Goal: Task Accomplishment & Management: Use online tool/utility

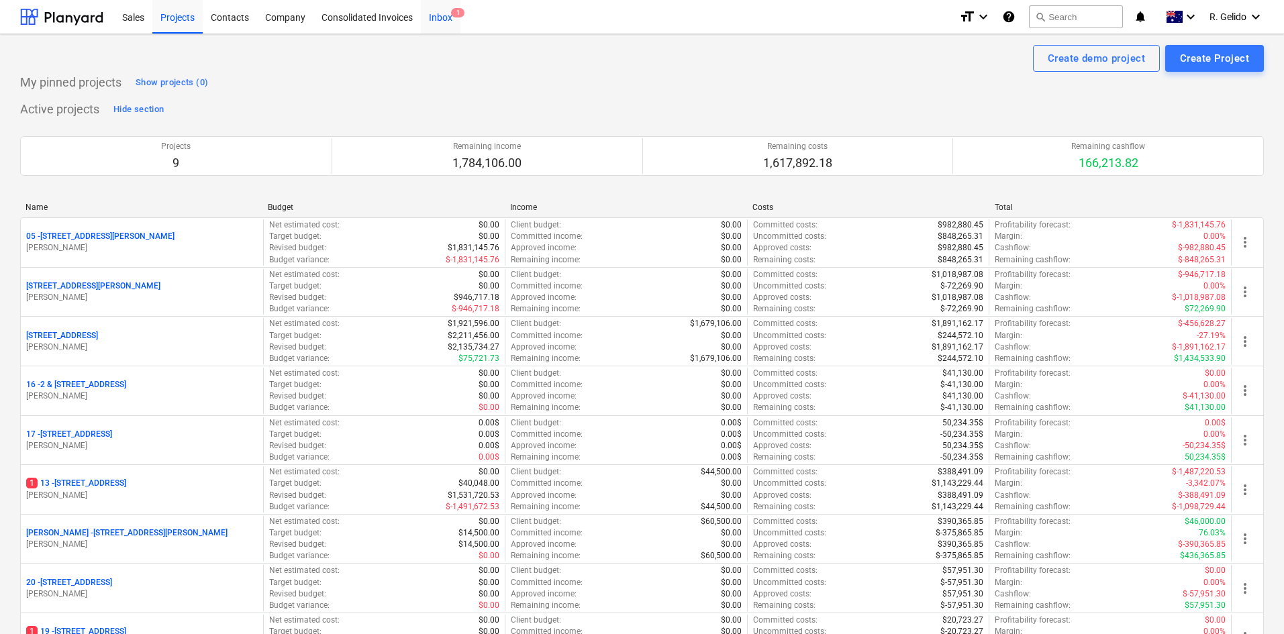
click at [456, 10] on span "1" at bounding box center [457, 12] width 13 height 9
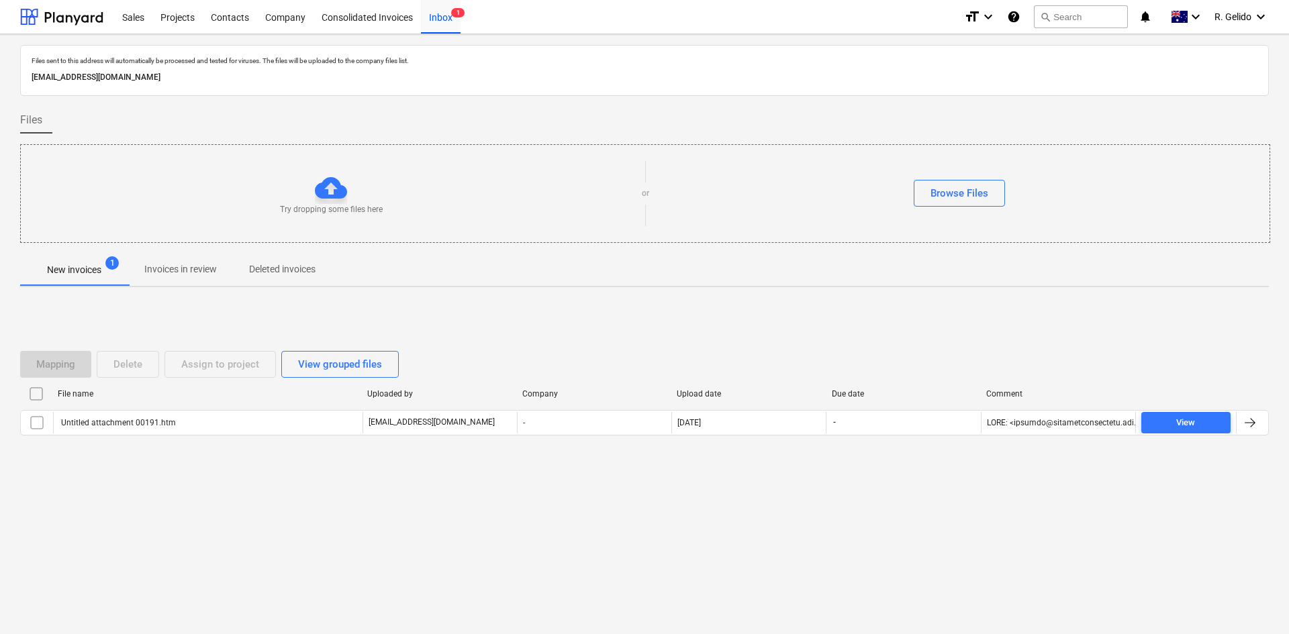
click at [130, 78] on p "[EMAIL_ADDRESS][DOMAIN_NAME]" at bounding box center [645, 77] width 1226 height 14
copy p "[EMAIL_ADDRESS][DOMAIN_NAME]"
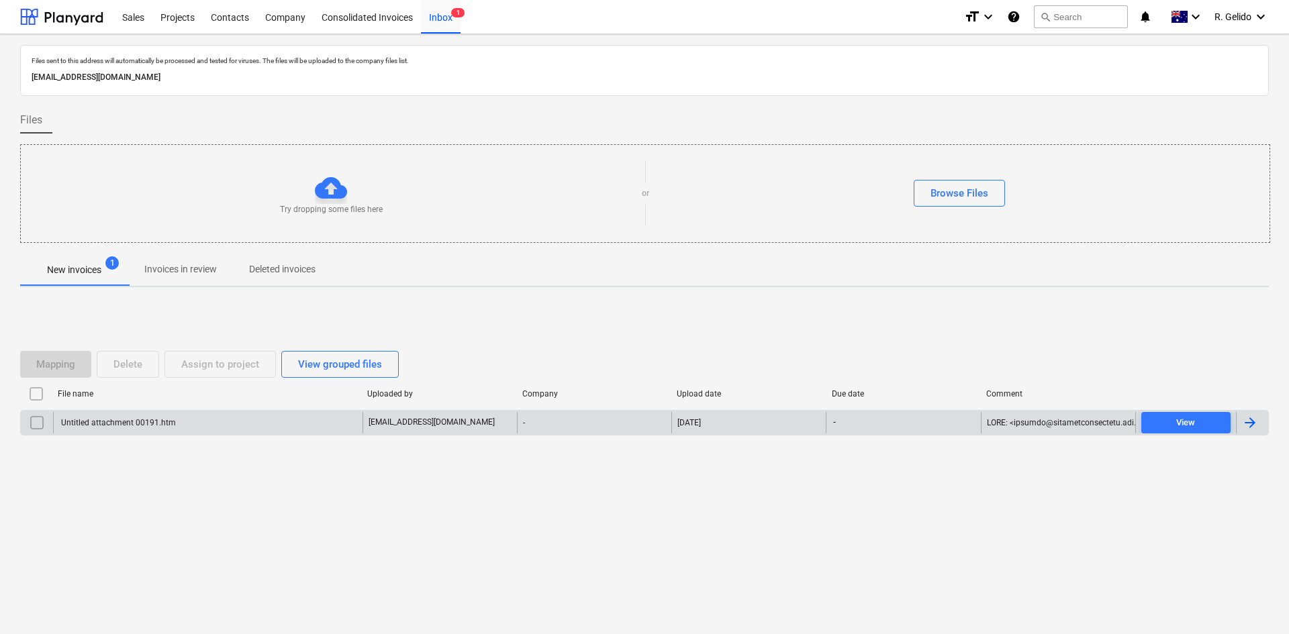
click at [191, 420] on div "Untitled attachment 00191.htm" at bounding box center [207, 422] width 309 height 21
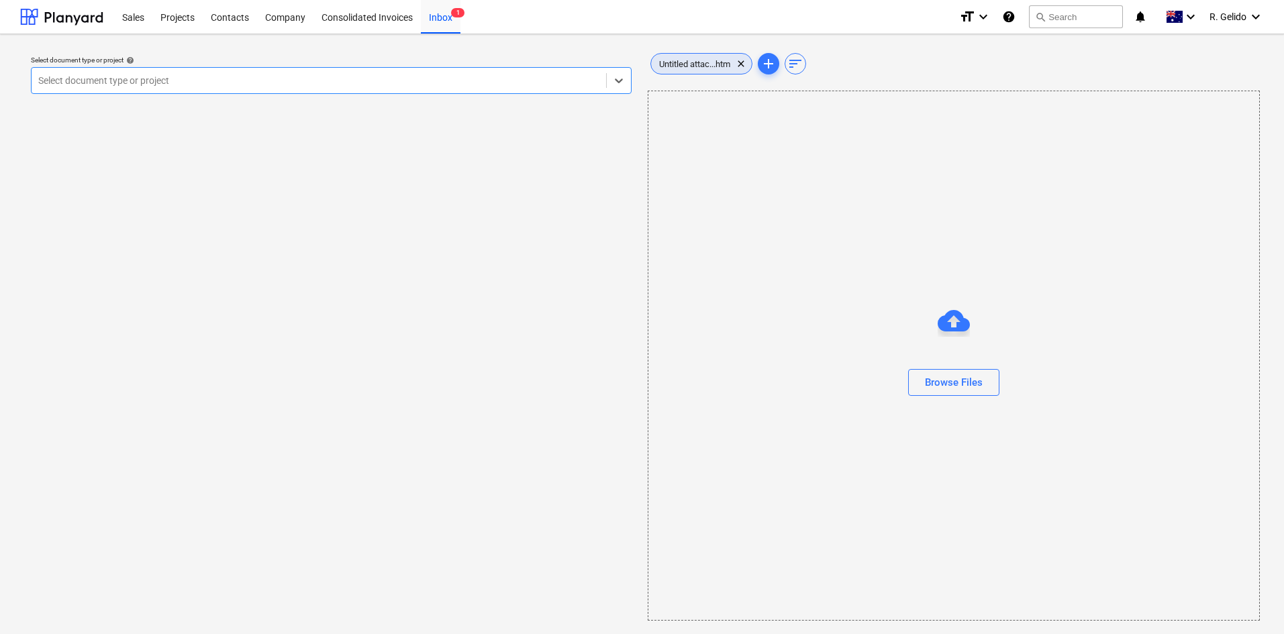
click at [712, 61] on span "Untitled attac...htm" at bounding box center [694, 64] width 87 height 10
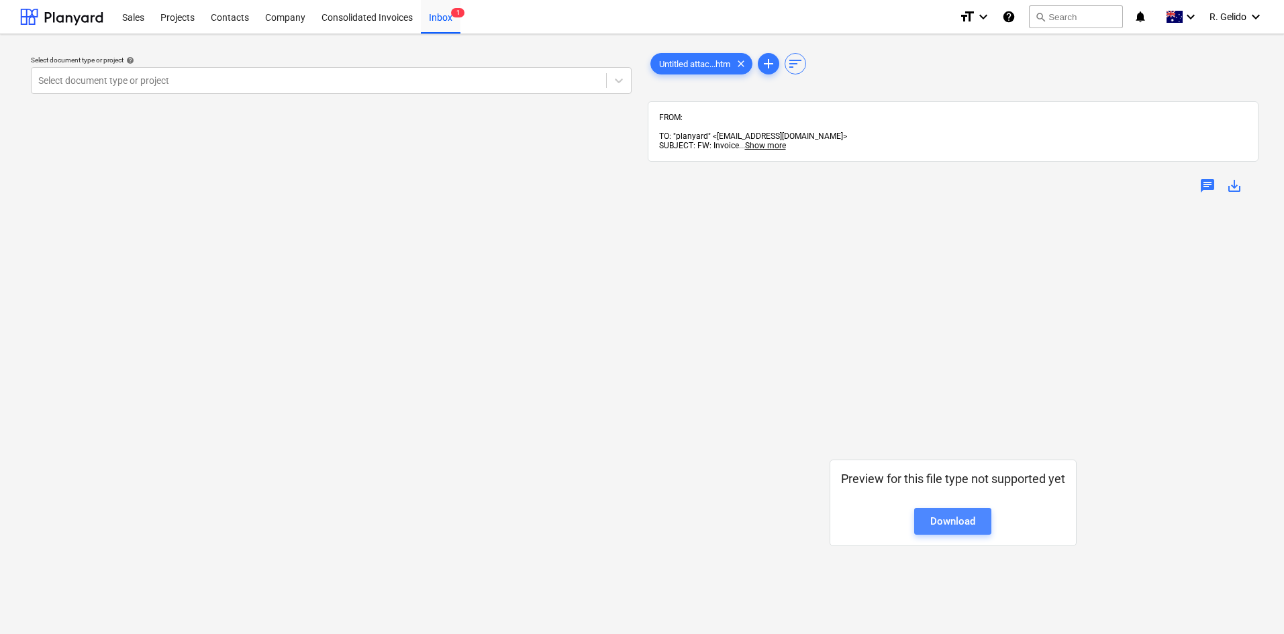
click at [950, 513] on div "Download" at bounding box center [952, 521] width 45 height 17
click at [763, 141] on span "Show more" at bounding box center [765, 145] width 41 height 9
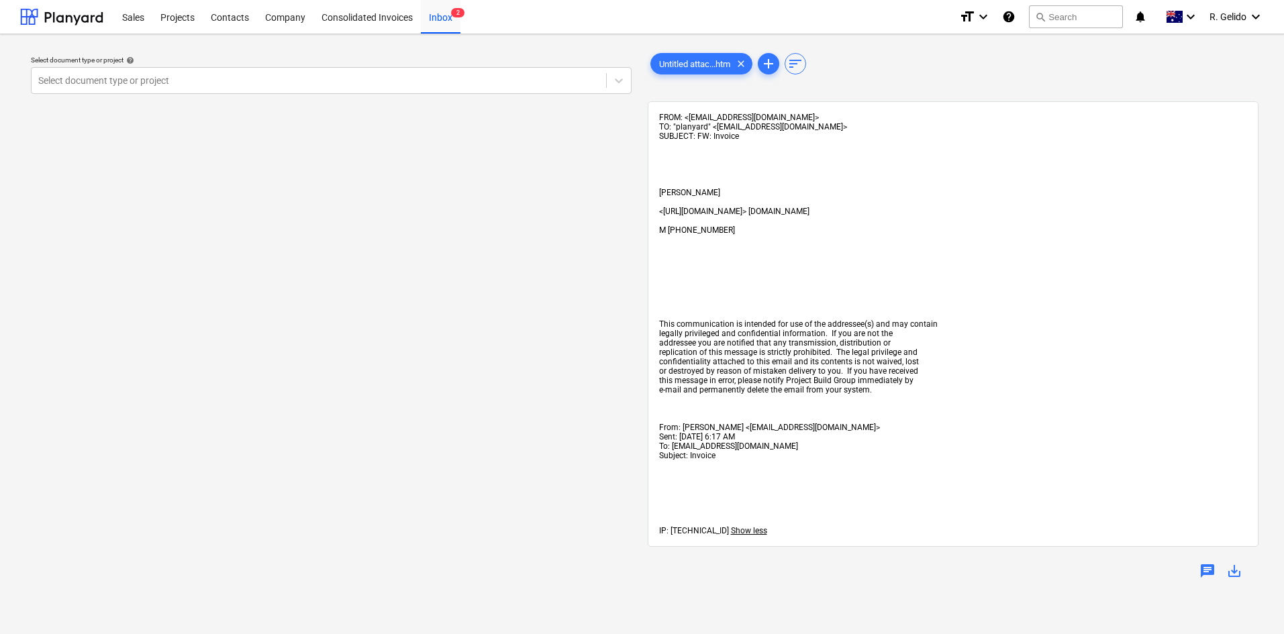
click at [771, 136] on div "FROM: <[EMAIL_ADDRESS][DOMAIN_NAME]> TO: "planyard" <[EMAIL_ADDRESS][DOMAIN_NAM…" at bounding box center [953, 324] width 589 height 423
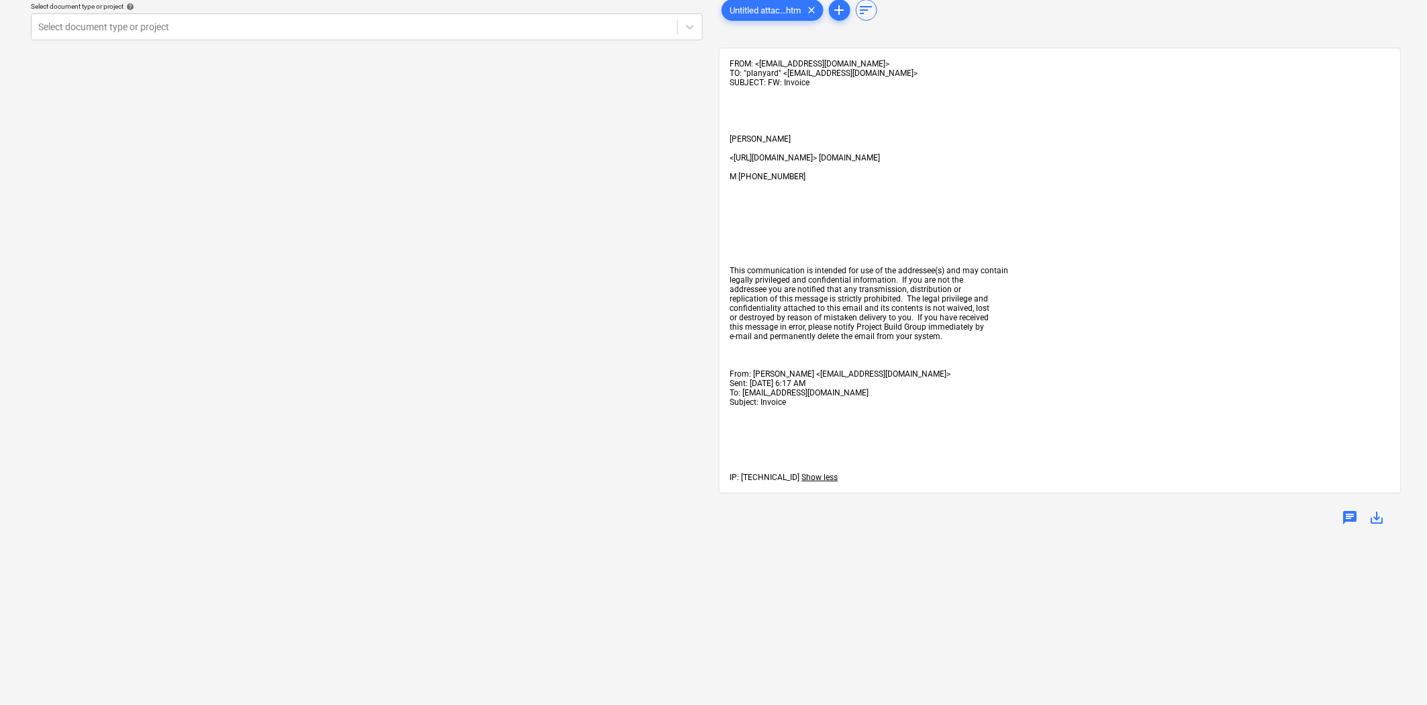
scroll to position [44, 0]
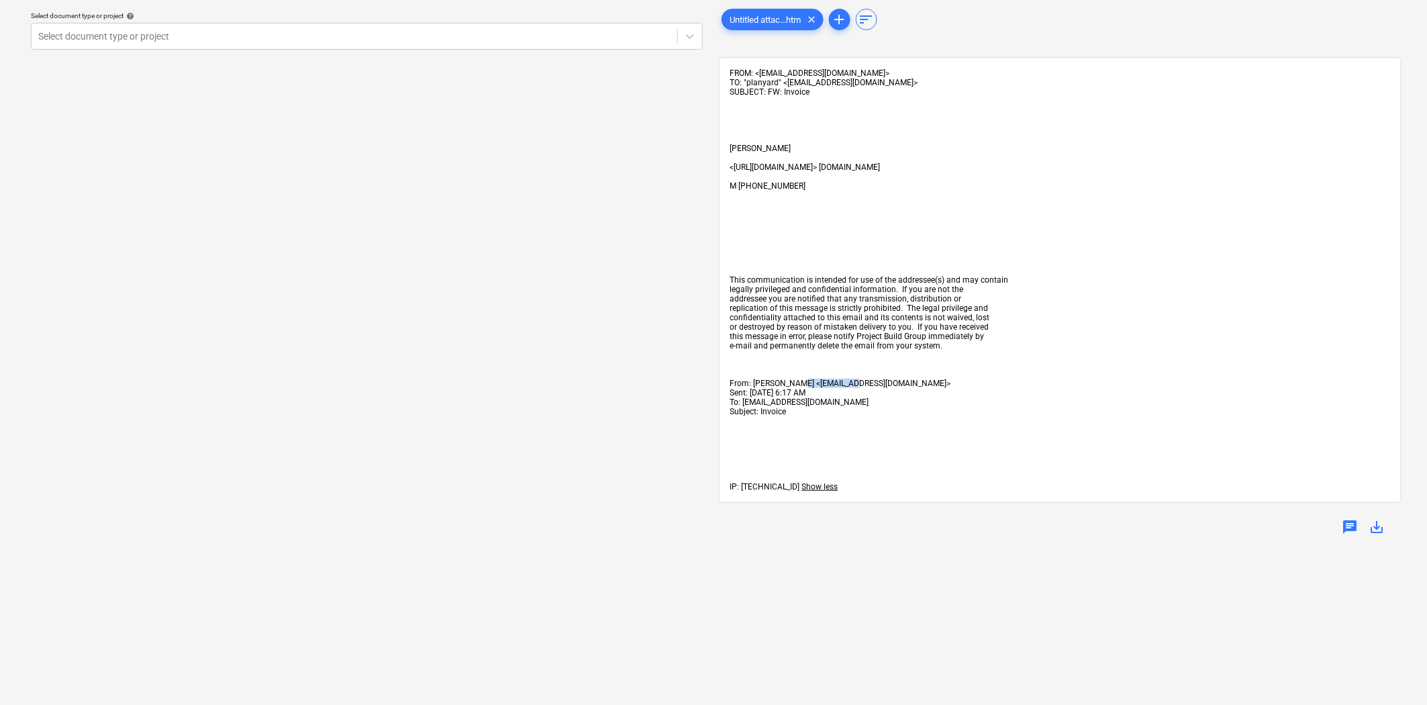
drag, startPoint x: 794, startPoint y: 390, endPoint x: 844, endPoint y: 390, distance: 49.7
click at [844, 388] on span "From: [PERSON_NAME] <[EMAIL_ADDRESS][DOMAIN_NAME]>" at bounding box center [840, 383] width 221 height 9
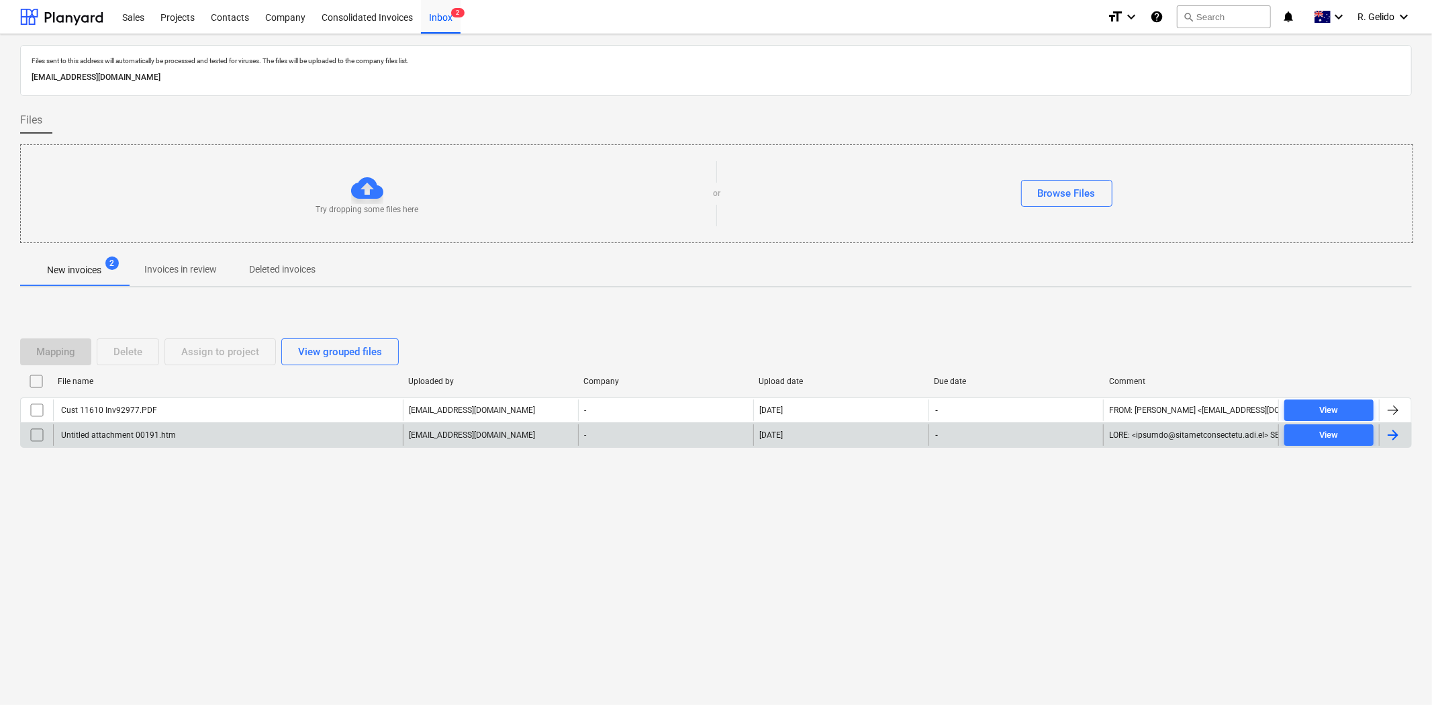
click at [138, 430] on div "Untitled attachment 00191.htm" at bounding box center [117, 434] width 117 height 9
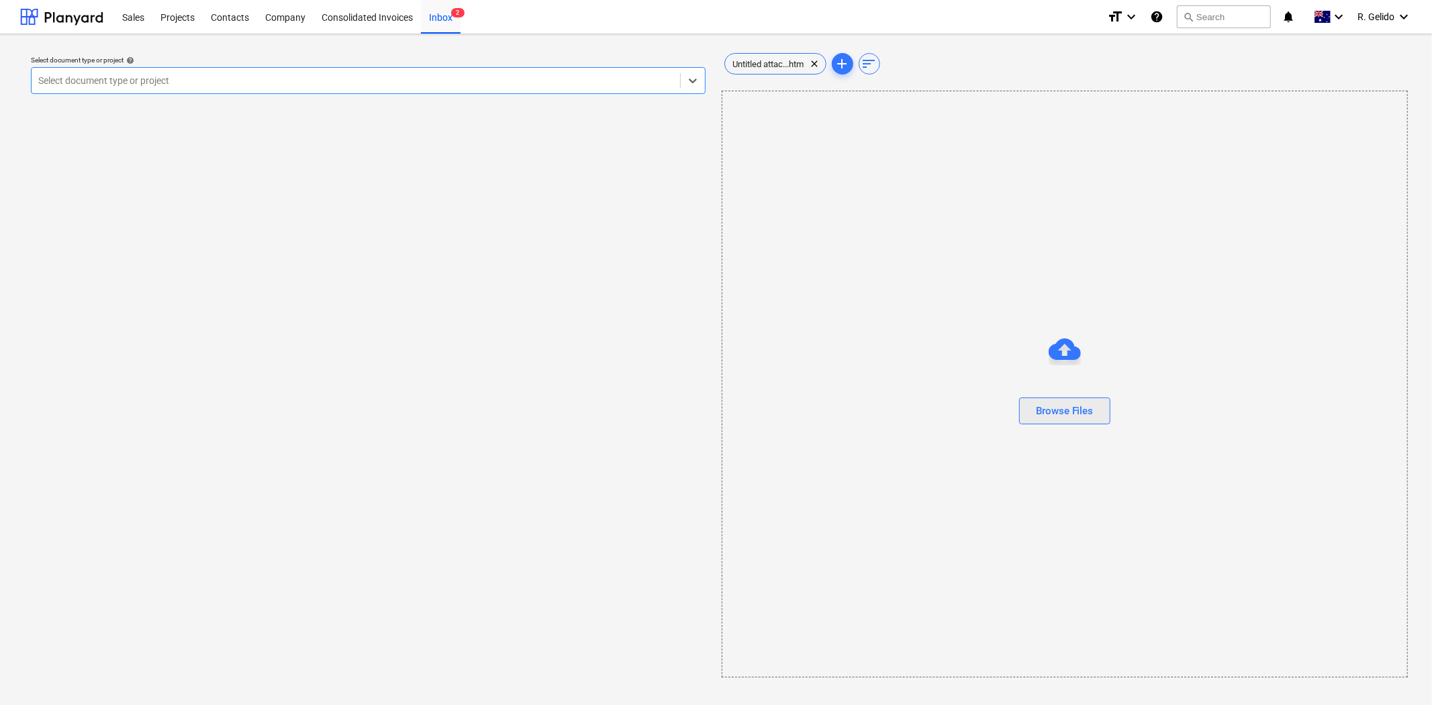
click at [1067, 407] on div "Browse Files" at bounding box center [1065, 410] width 58 height 17
click at [746, 62] on span "Untitled attac...htm" at bounding box center [768, 64] width 87 height 10
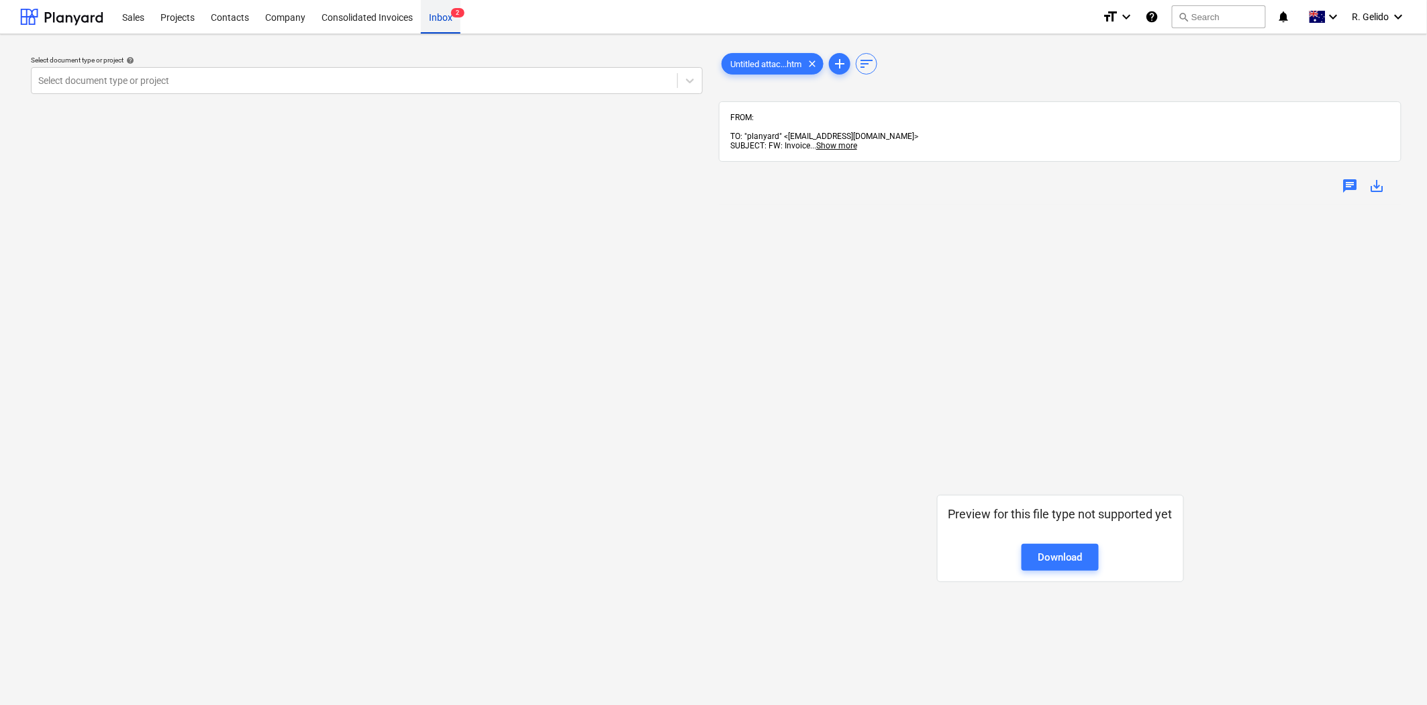
click at [444, 18] on div "Inbox 2" at bounding box center [441, 16] width 40 height 34
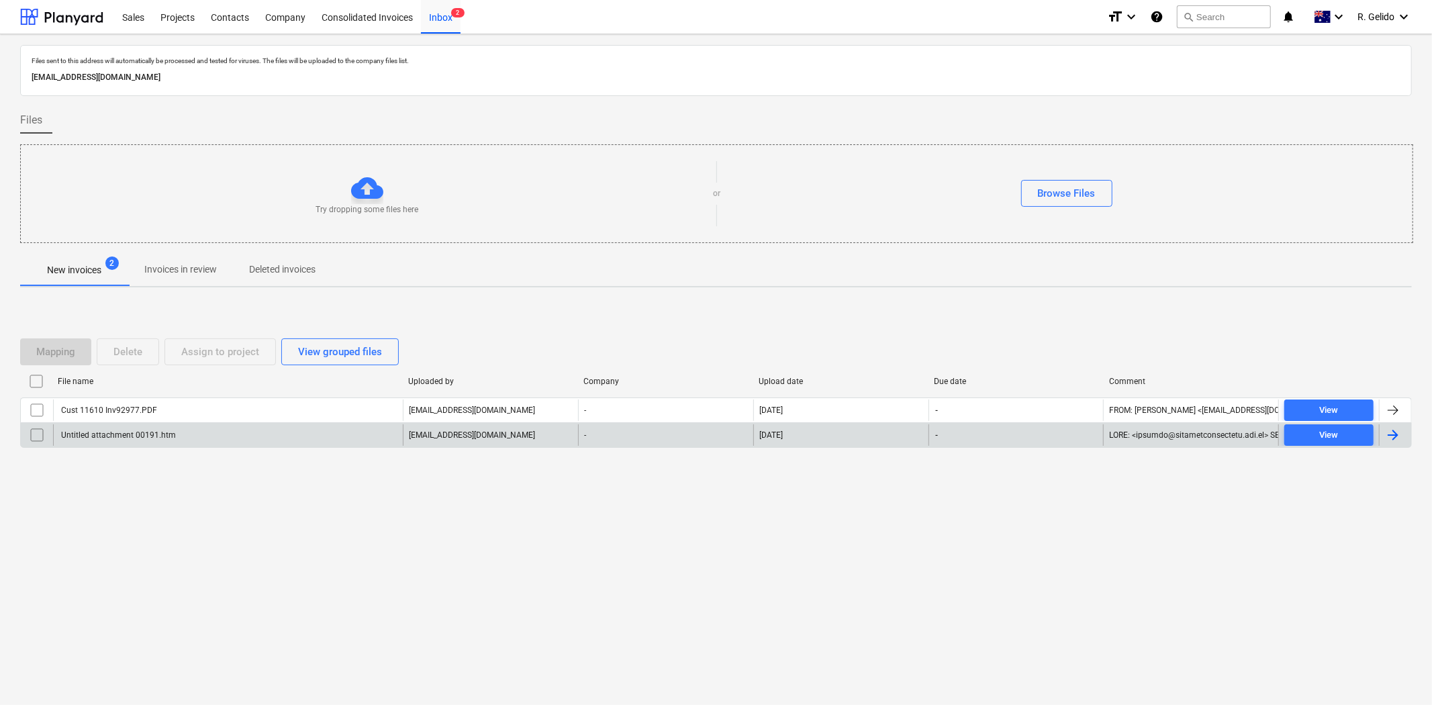
click at [166, 438] on div "Untitled attachment 00191.htm" at bounding box center [117, 434] width 117 height 9
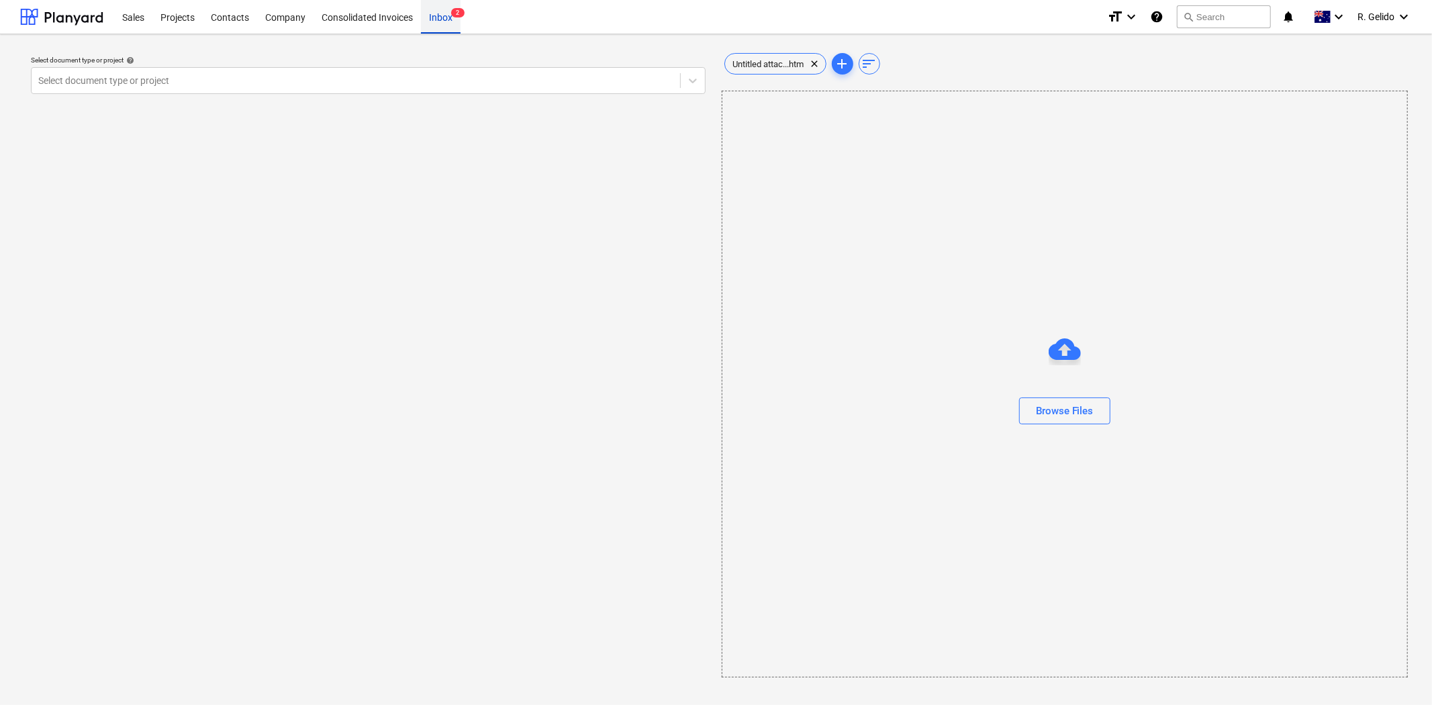
click at [438, 16] on div "Inbox 2" at bounding box center [441, 16] width 40 height 34
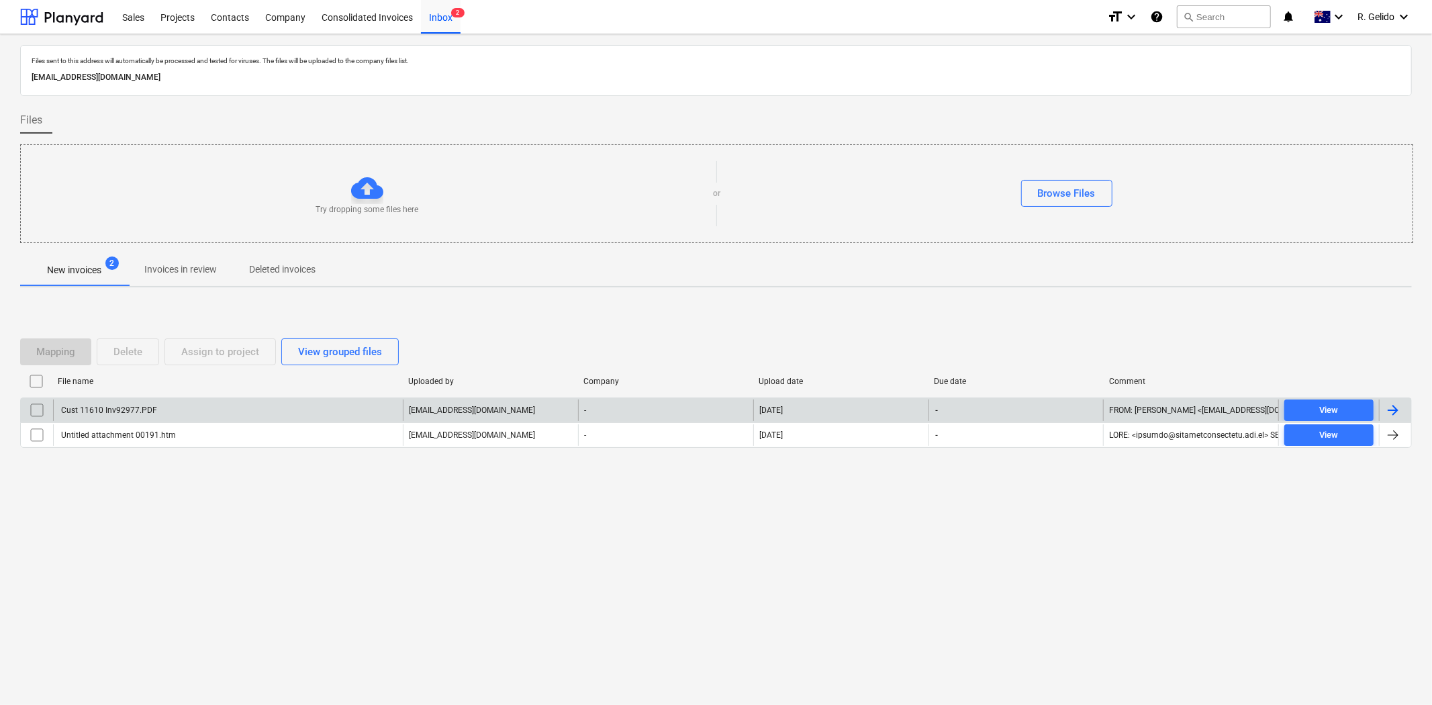
click at [309, 401] on div "Cust 11610 Inv92977.PDF" at bounding box center [228, 409] width 350 height 21
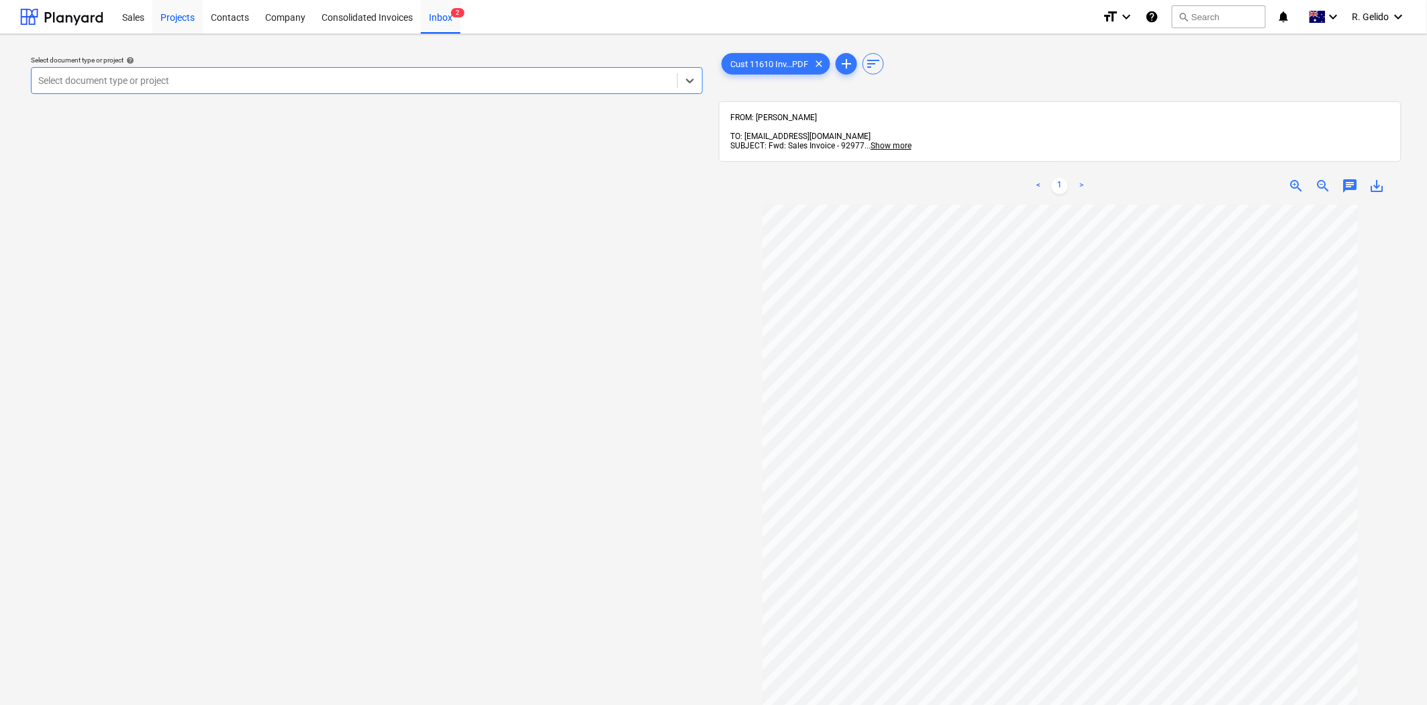
click at [185, 25] on div "Projects" at bounding box center [177, 16] width 50 height 34
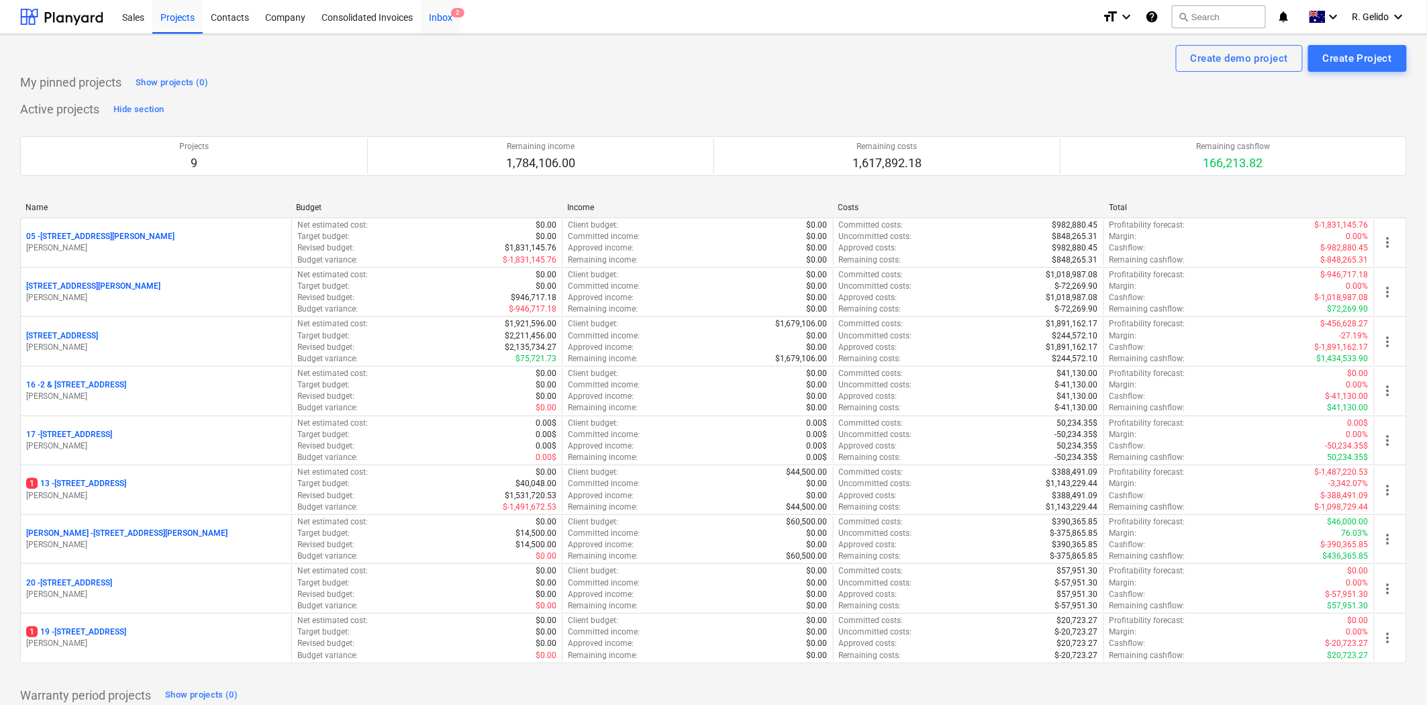
click at [455, 8] on span "2" at bounding box center [457, 12] width 13 height 9
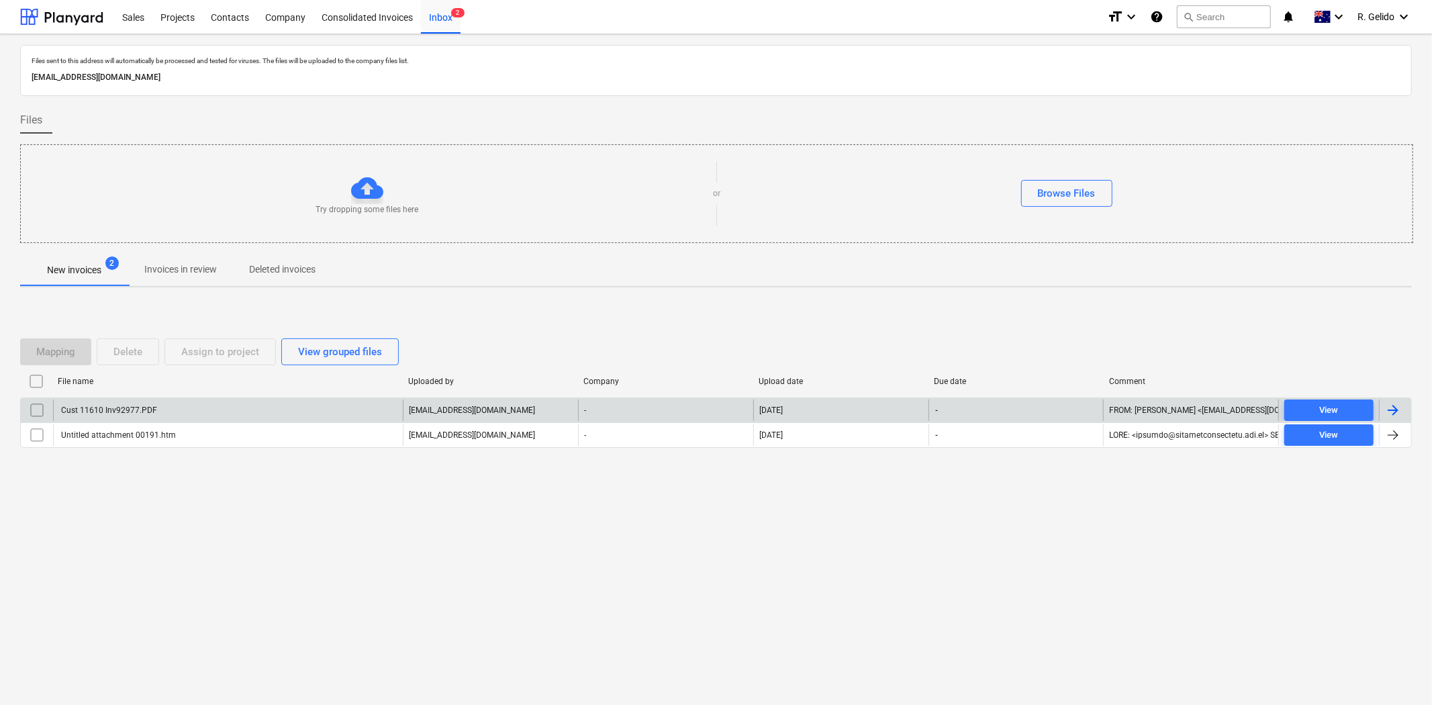
click at [136, 408] on div "Cust 11610 Inv92977.PDF" at bounding box center [108, 409] width 98 height 9
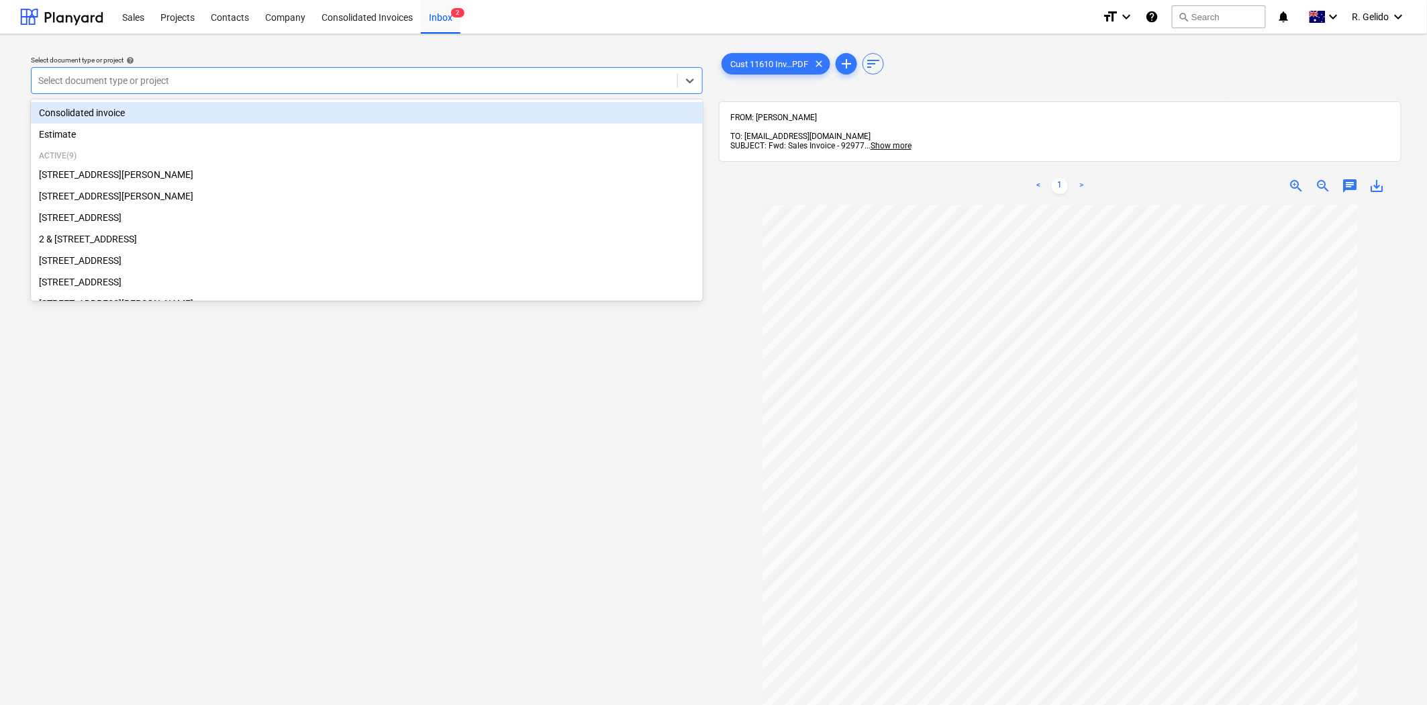
click at [445, 84] on div at bounding box center [354, 80] width 632 height 13
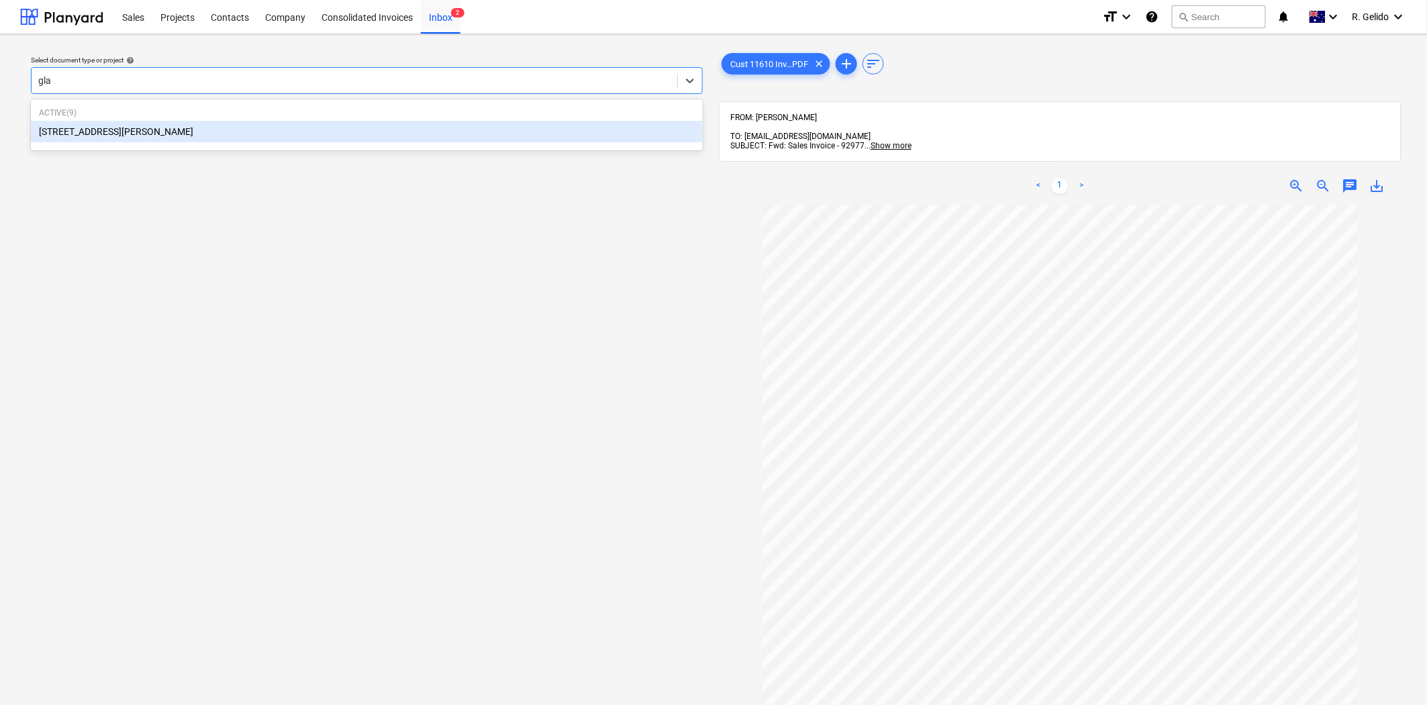
type input "glad"
click at [406, 130] on div "[STREET_ADDRESS][PERSON_NAME]" at bounding box center [367, 131] width 672 height 21
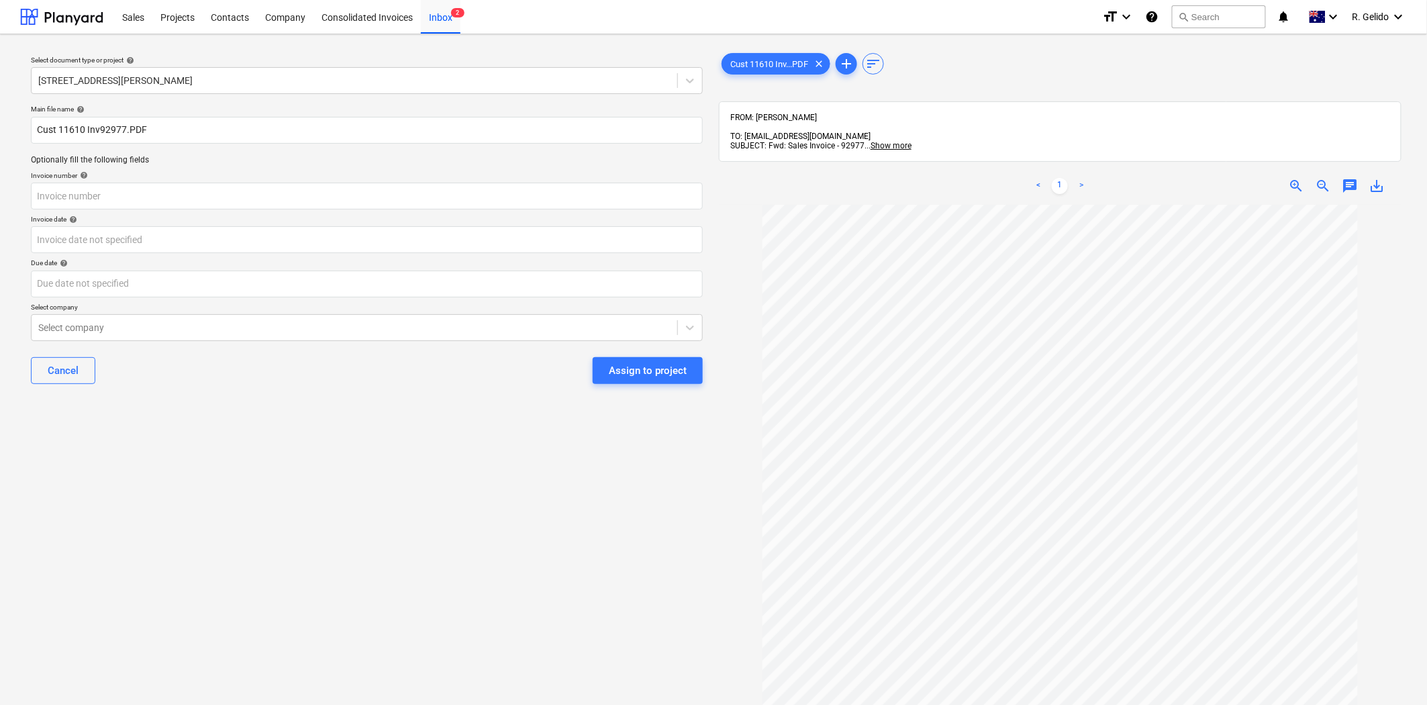
click at [185, 477] on div "Select document type or project help [STREET_ADDRESS][PERSON_NAME] file name he…" at bounding box center [366, 461] width 693 height 832
drag, startPoint x: 103, startPoint y: 124, endPoint x: 0, endPoint y: 136, distance: 103.5
click at [0, 136] on div "Select document type or project help [STREET_ADDRESS][PERSON_NAME] file name he…" at bounding box center [713, 461] width 1427 height 854
type input "[PERSON_NAME] Rovesby Inv 2977.PDF"
click at [83, 189] on input "text" at bounding box center [367, 196] width 672 height 27
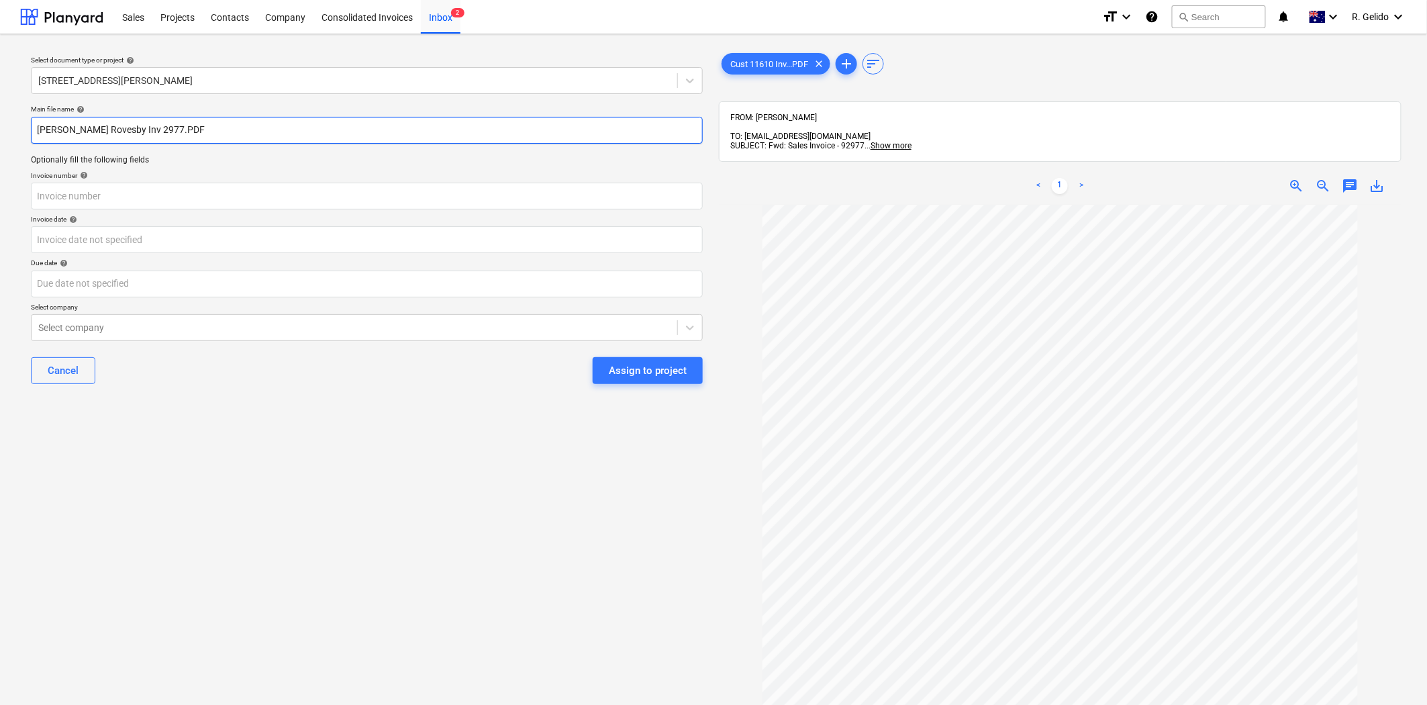
click at [137, 122] on input "[PERSON_NAME] Rovesby Inv 2977.PDF" at bounding box center [367, 130] width 672 height 27
click at [90, 197] on input "text" at bounding box center [367, 196] width 672 height 27
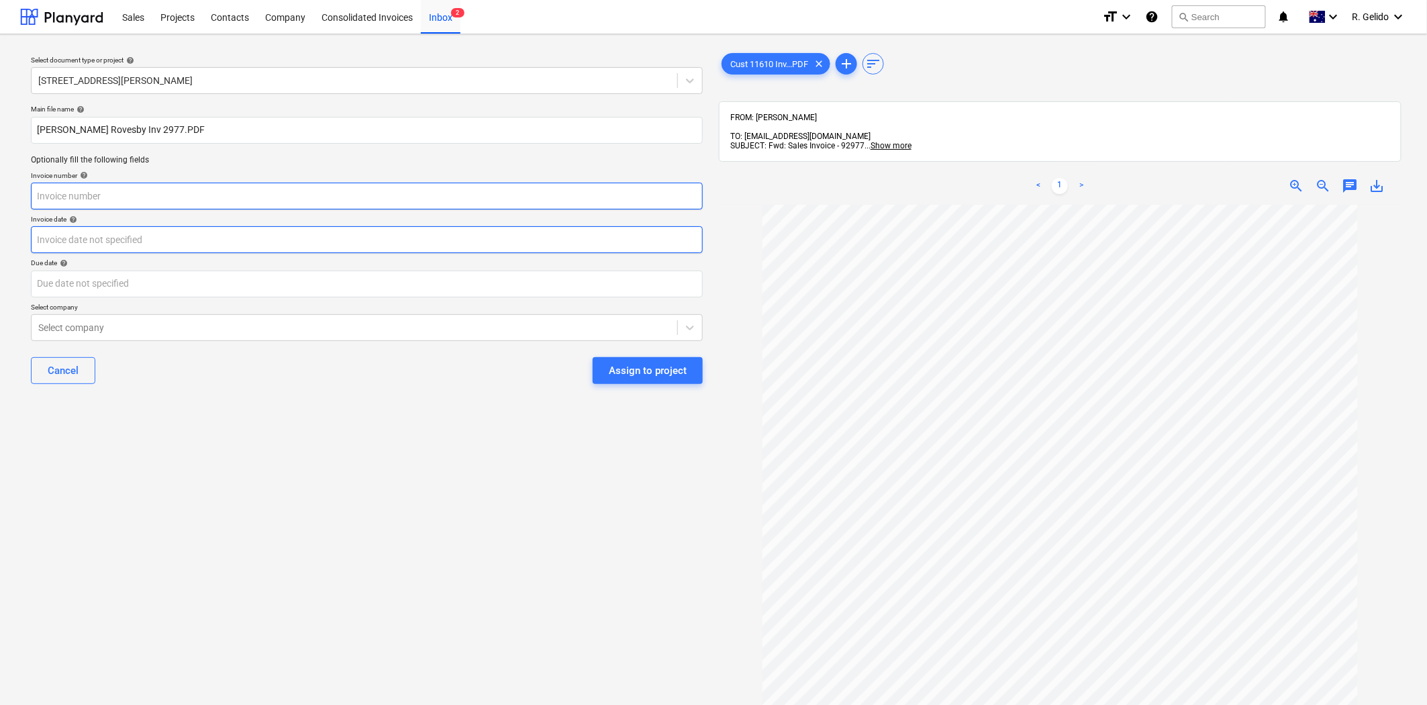
paste input "2977"
type input "2977"
click at [81, 239] on body "Sales Projects Contacts Company Consolidated Invoices Inbox 2 format_size keybo…" at bounding box center [713, 352] width 1427 height 705
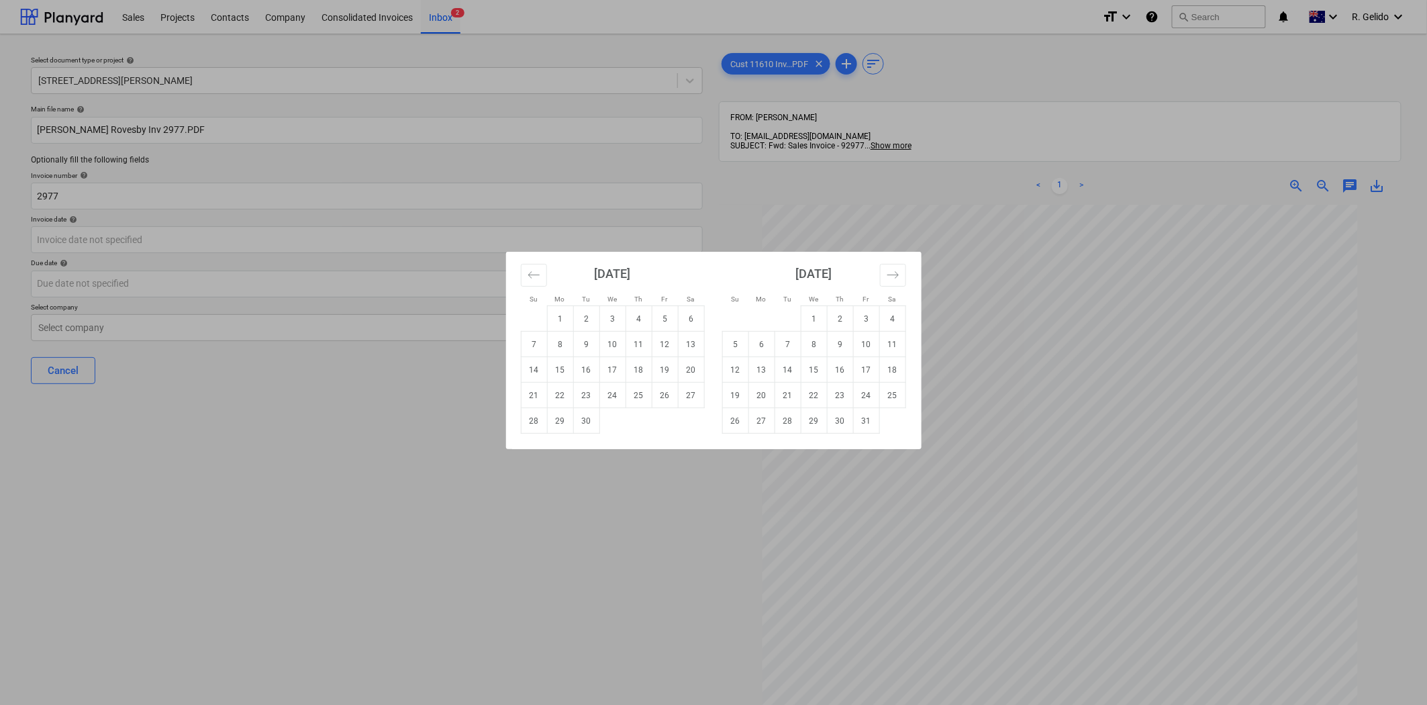
click at [364, 479] on div "Su Mo Tu We Th Fr Sa Su Mo Tu We Th Fr Sa [DATE] 1 2 3 4 5 6 7 8 9 10 11 12 13 …" at bounding box center [713, 352] width 1427 height 705
click at [95, 245] on body "Sales Projects Contacts Company Consolidated Invoices Inbox 2 format_size keybo…" at bounding box center [713, 352] width 1427 height 705
drag, startPoint x: 639, startPoint y: 367, endPoint x: 628, endPoint y: 366, distance: 11.4
click at [639, 366] on td "18" at bounding box center [639, 370] width 26 height 26
type input "[DATE]"
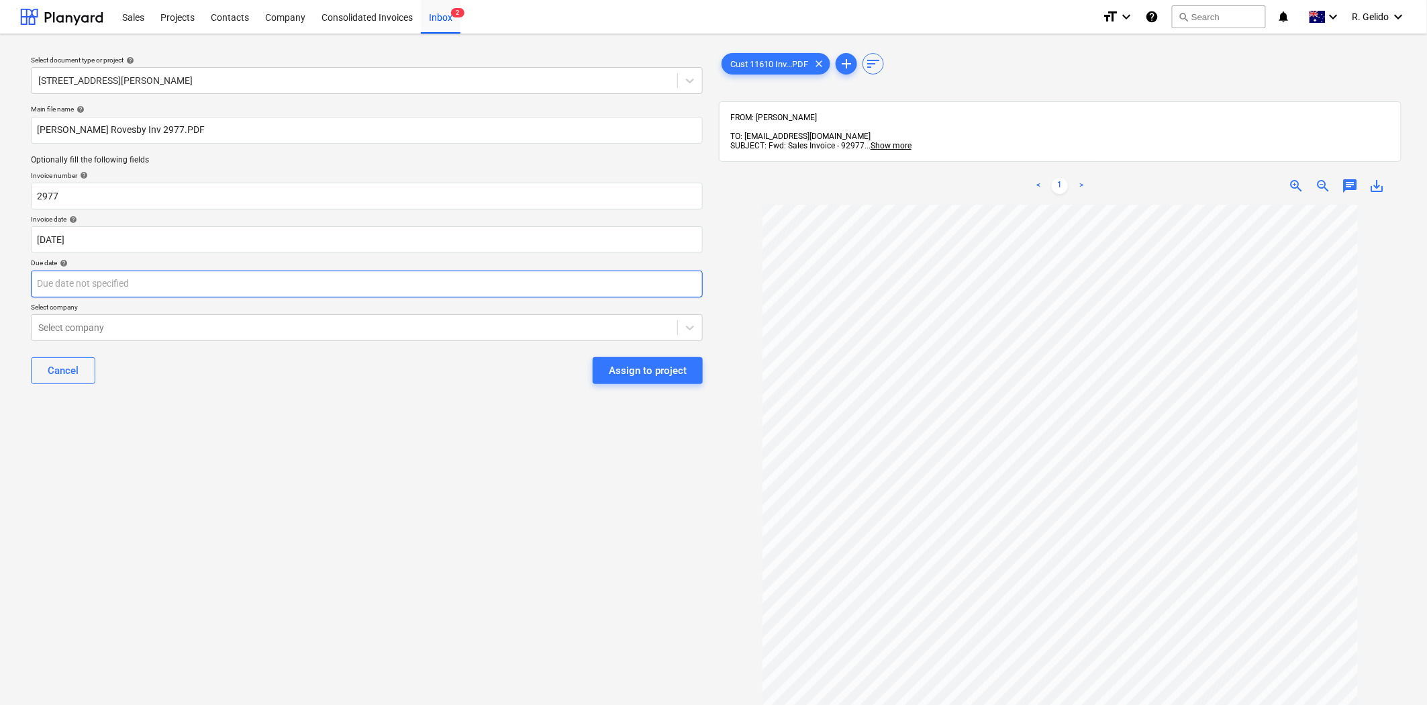
click at [225, 287] on body "Sales Projects Contacts Company Consolidated Invoices Inbox 2 format_size keybo…" at bounding box center [713, 352] width 1427 height 705
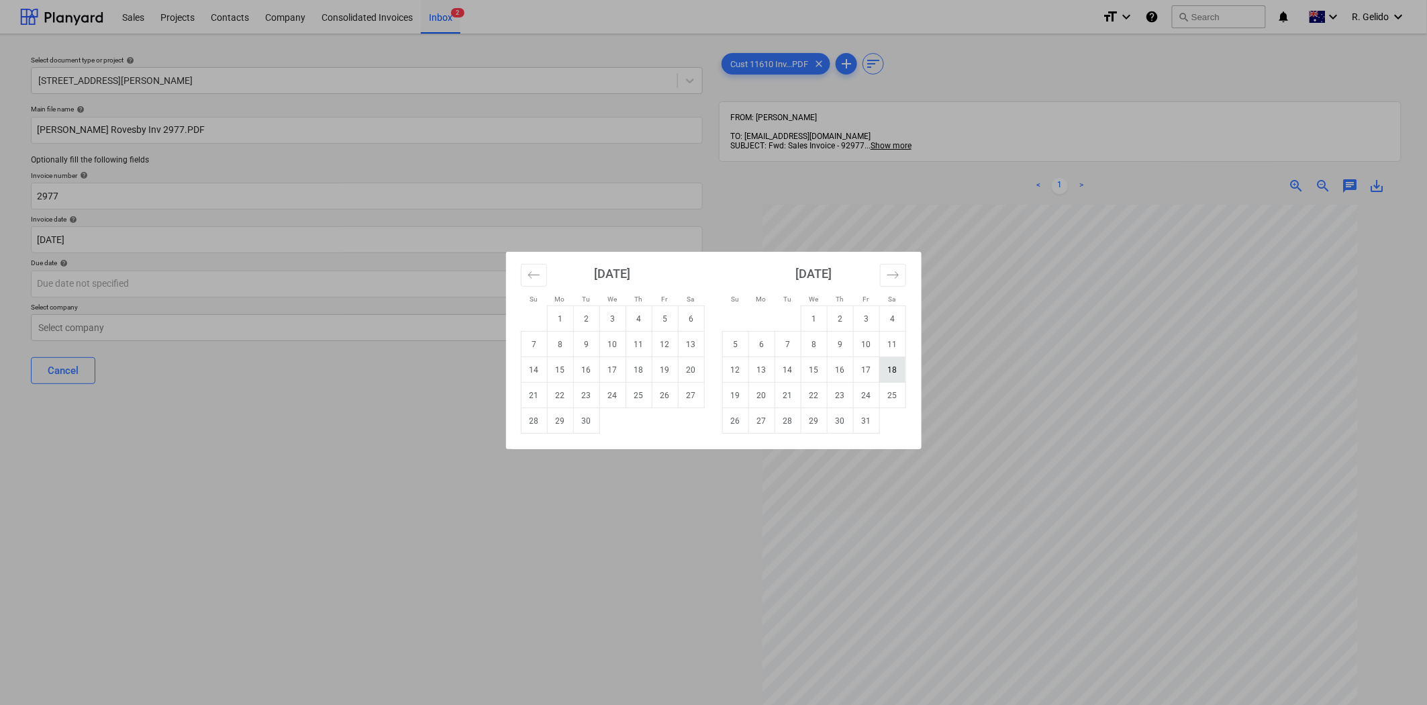
click at [886, 373] on td "18" at bounding box center [892, 370] width 26 height 26
type input "[DATE]"
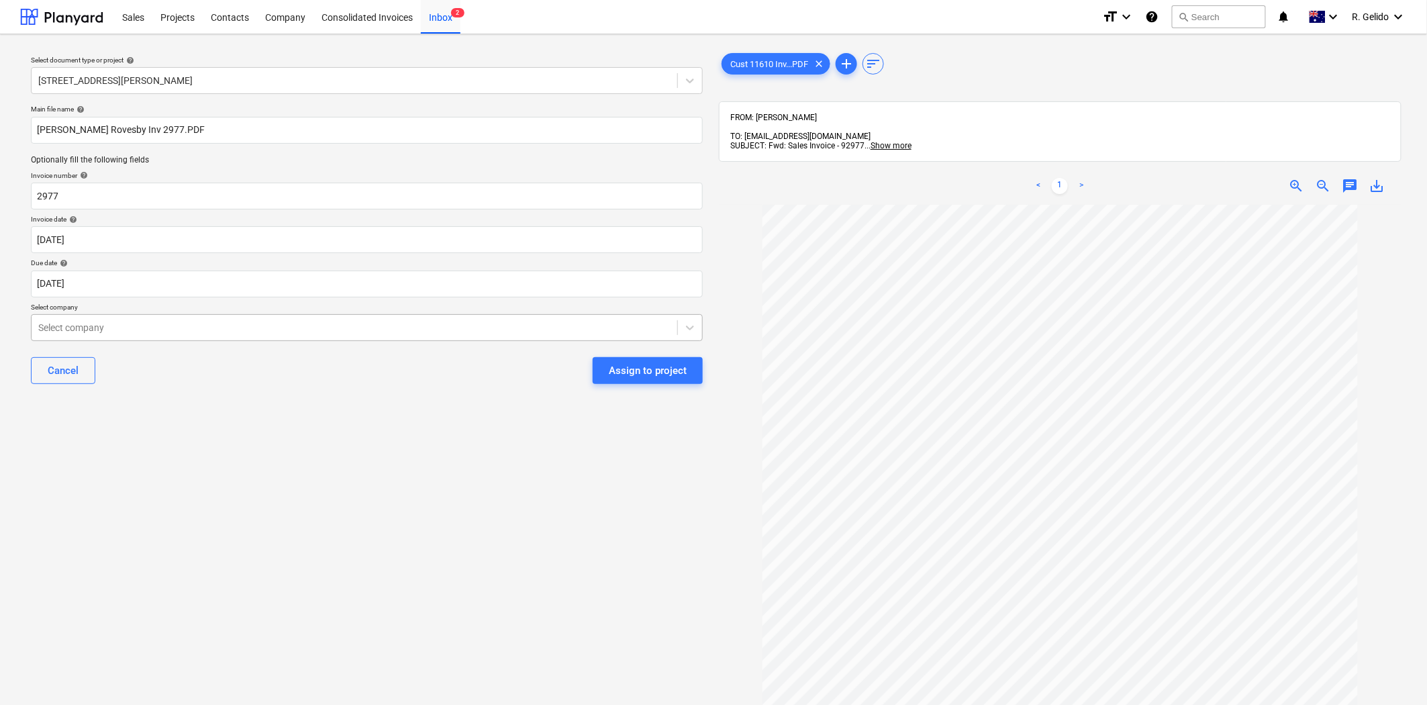
click at [190, 328] on div at bounding box center [354, 327] width 632 height 13
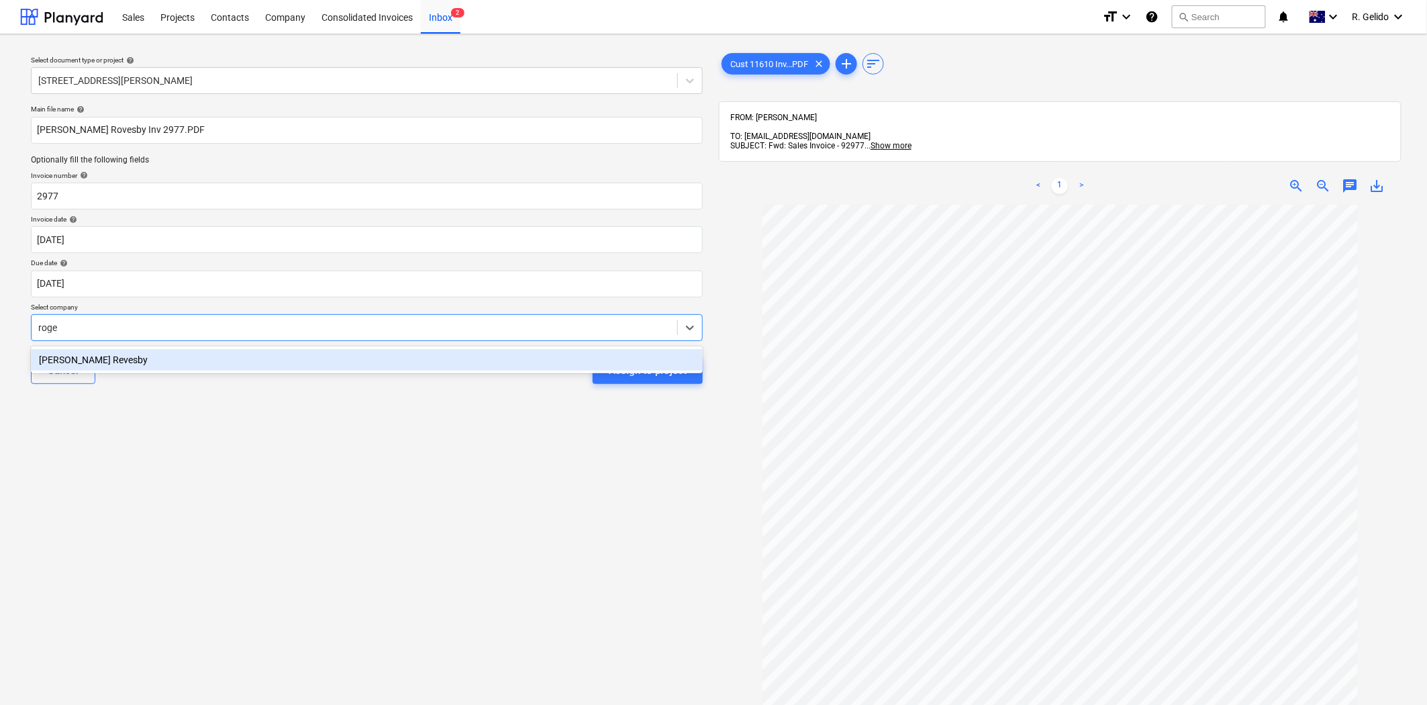
type input "[PERSON_NAME]"
click at [201, 361] on div "[PERSON_NAME] Revesby" at bounding box center [367, 359] width 672 height 21
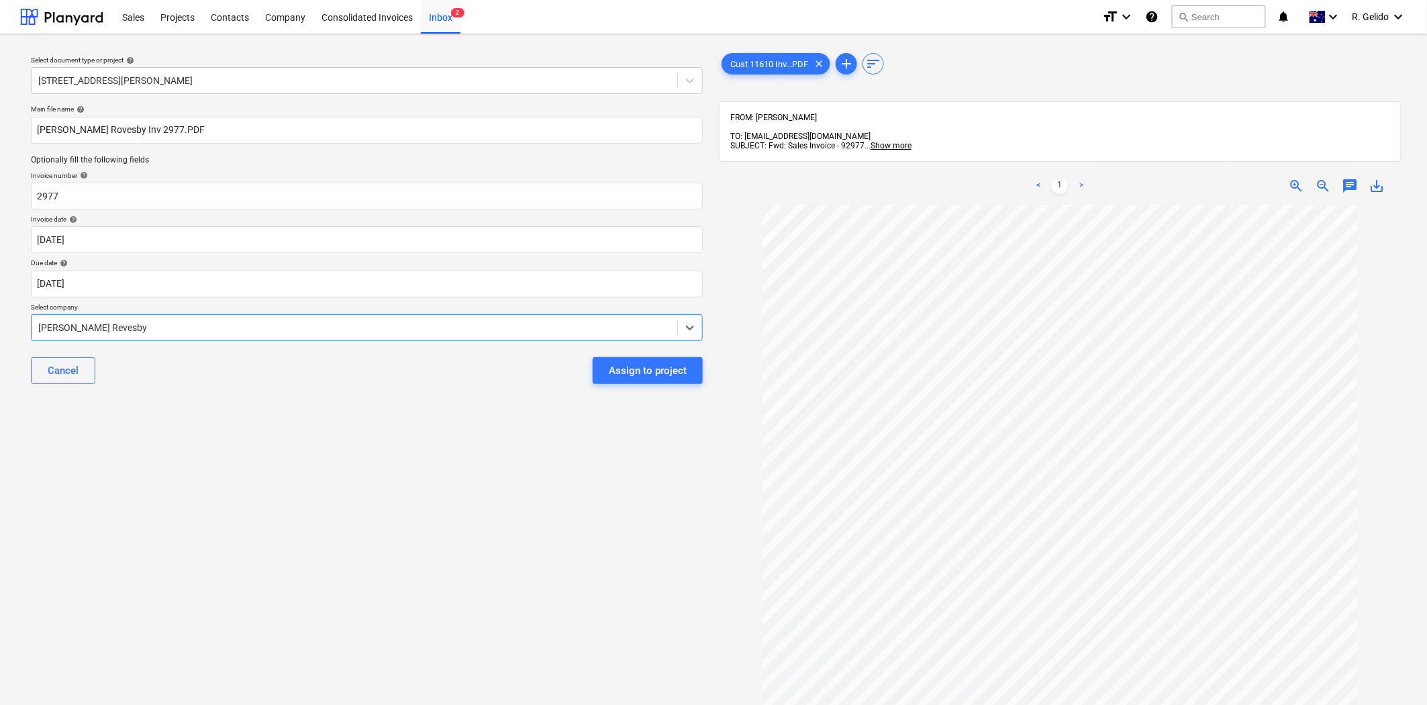
click at [366, 422] on div "Select document type or project help [STREET_ADDRESS][PERSON_NAME] file name he…" at bounding box center [366, 461] width 693 height 832
click at [632, 369] on div "Assign to project" at bounding box center [648, 370] width 78 height 17
